Goal: Find specific page/section: Find specific page/section

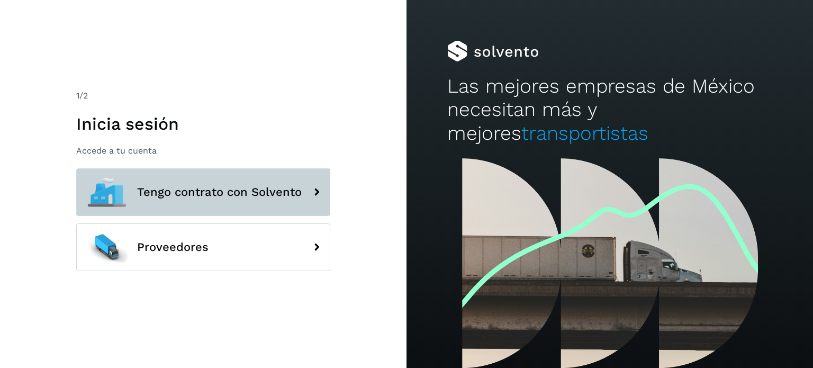
click at [320, 190] on icon at bounding box center [316, 192] width 21 height 21
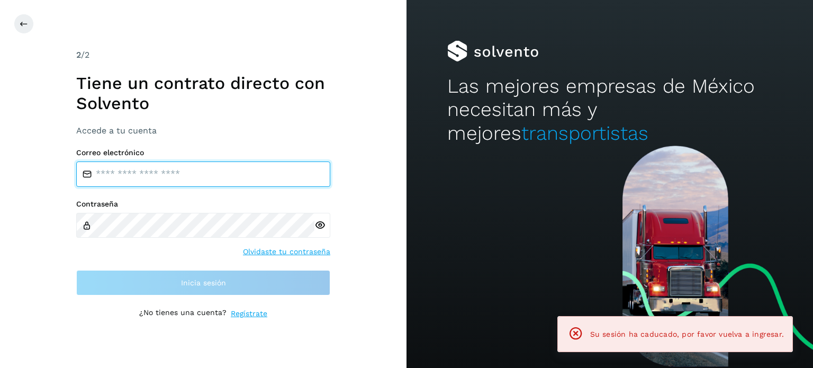
click at [240, 175] on input "email" at bounding box center [203, 174] width 254 height 25
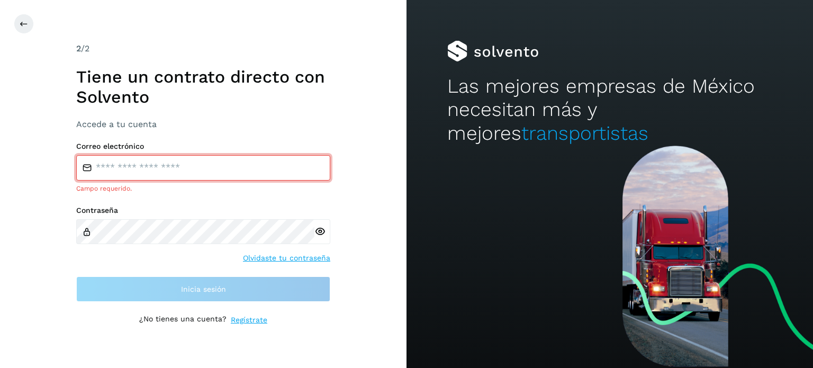
type input "**********"
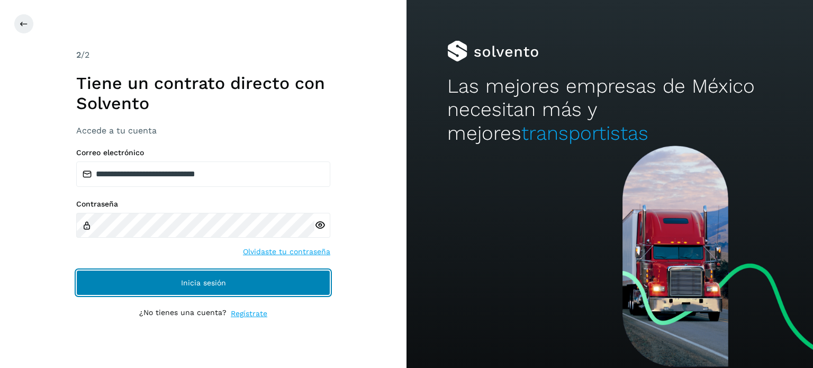
click at [150, 285] on button "Inicia sesión" at bounding box center [203, 282] width 254 height 25
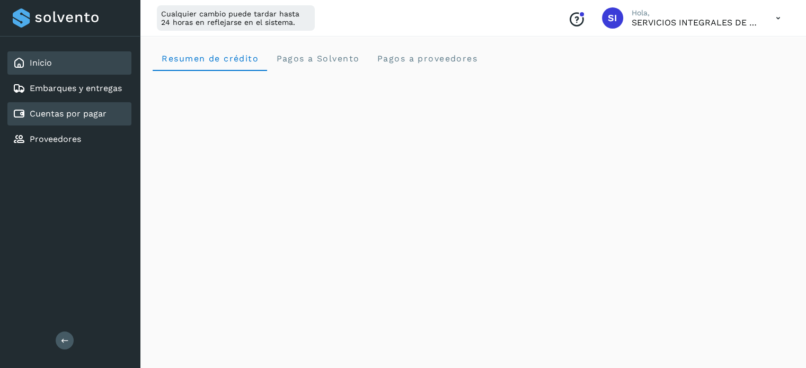
click at [85, 117] on link "Cuentas por pagar" at bounding box center [68, 114] width 77 height 10
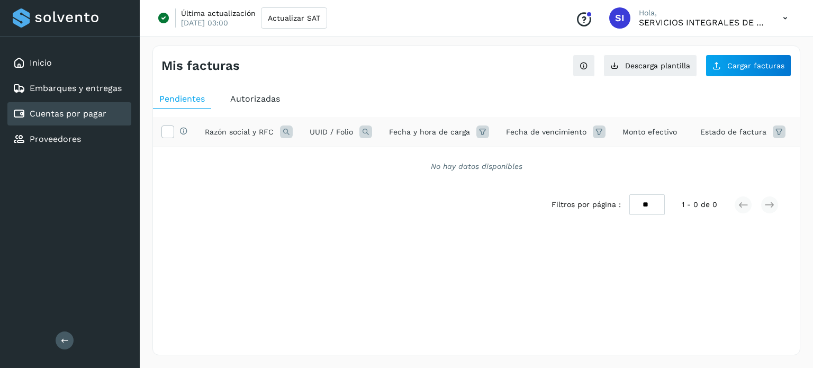
click at [264, 100] on span "Autorizadas" at bounding box center [255, 99] width 50 height 10
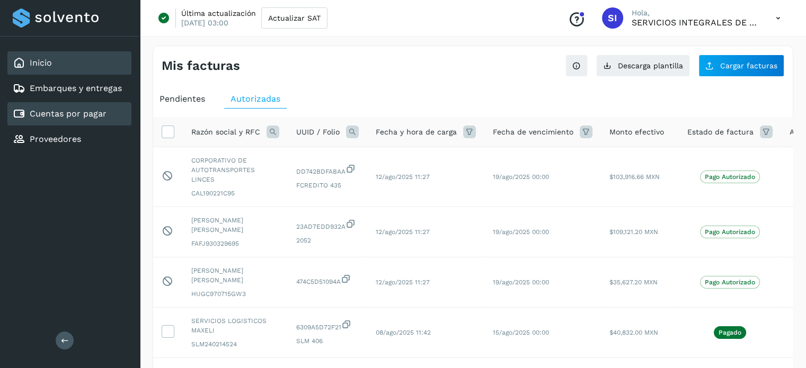
click at [52, 65] on div "Inicio" at bounding box center [69, 62] width 124 height 23
